Goal: Information Seeking & Learning: Learn about a topic

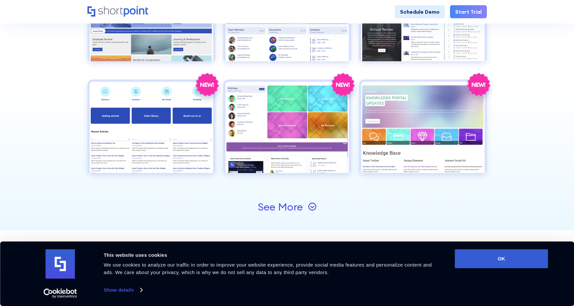
scroll to position [717, 0]
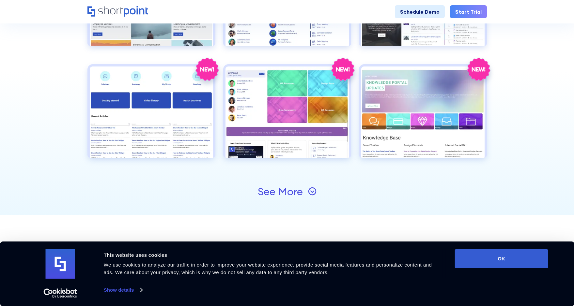
click at [313, 185] on div "See More" at bounding box center [286, 191] width 399 height 47
click at [308, 190] on icon at bounding box center [312, 191] width 8 height 8
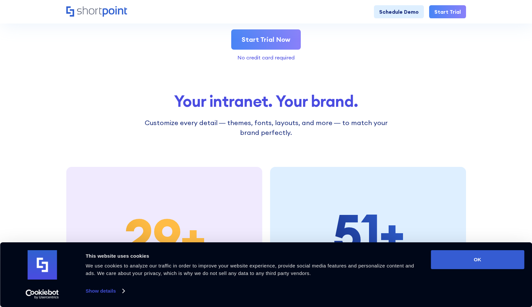
scroll to position [1762, 0]
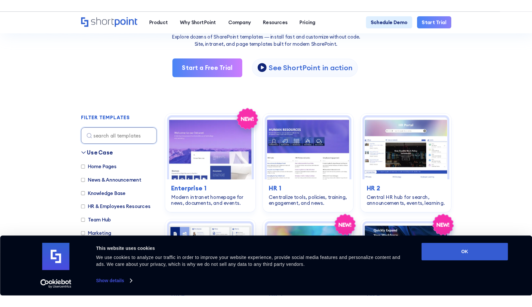
scroll to position [118, 0]
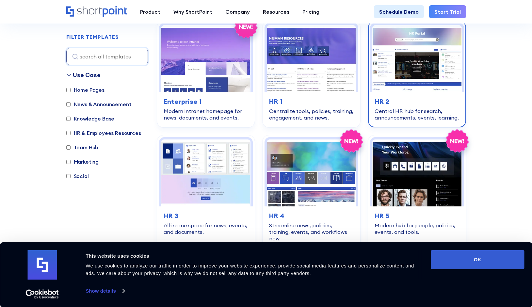
scroll to position [207, 0]
